Goal: Task Accomplishment & Management: Use online tool/utility

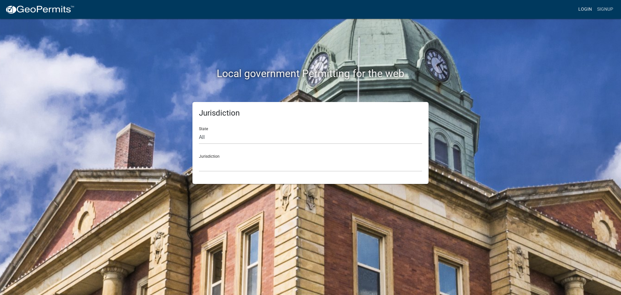
click at [586, 10] on link "Login" at bounding box center [585, 9] width 19 height 12
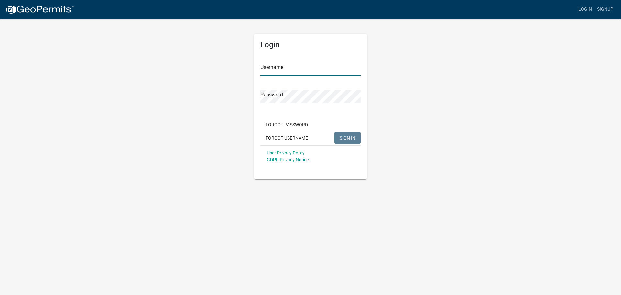
click at [288, 74] on input "Username" at bounding box center [311, 68] width 100 height 13
type input "seckert08"
click at [335, 132] on button "SIGN IN" at bounding box center [348, 138] width 26 height 12
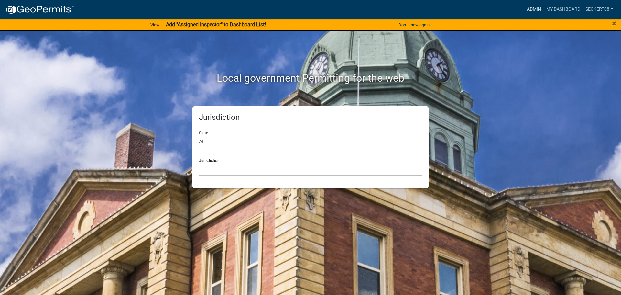
click at [535, 8] on link "Admin" at bounding box center [534, 9] width 19 height 12
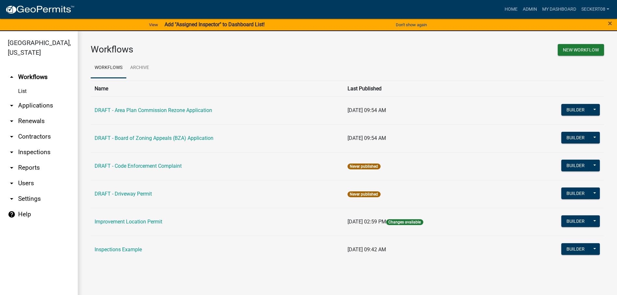
click at [20, 105] on link "arrow_drop_down Applications" at bounding box center [39, 106] width 78 height 16
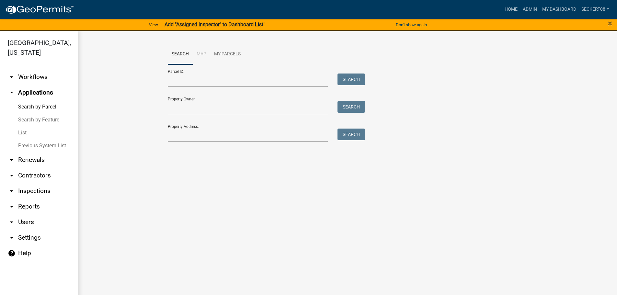
click at [25, 131] on link "List" at bounding box center [39, 132] width 78 height 13
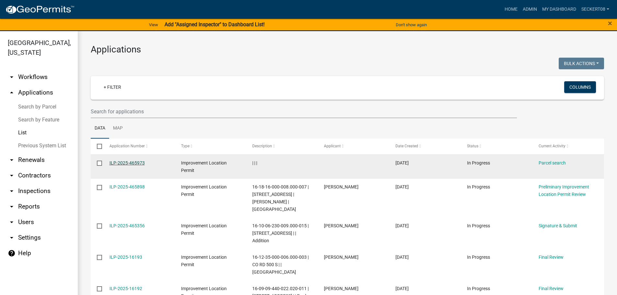
click at [139, 160] on link "ILP-2025-465973" at bounding box center [126, 162] width 35 height 5
click at [556, 163] on link "Parcel search" at bounding box center [551, 162] width 27 height 5
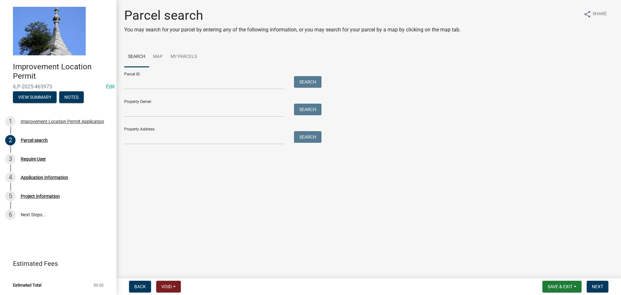
click at [470, 218] on main "Parcel search You may search for your parcel by entering any of the following i…" at bounding box center [369, 137] width 505 height 275
